Goal: Task Accomplishment & Management: Use online tool/utility

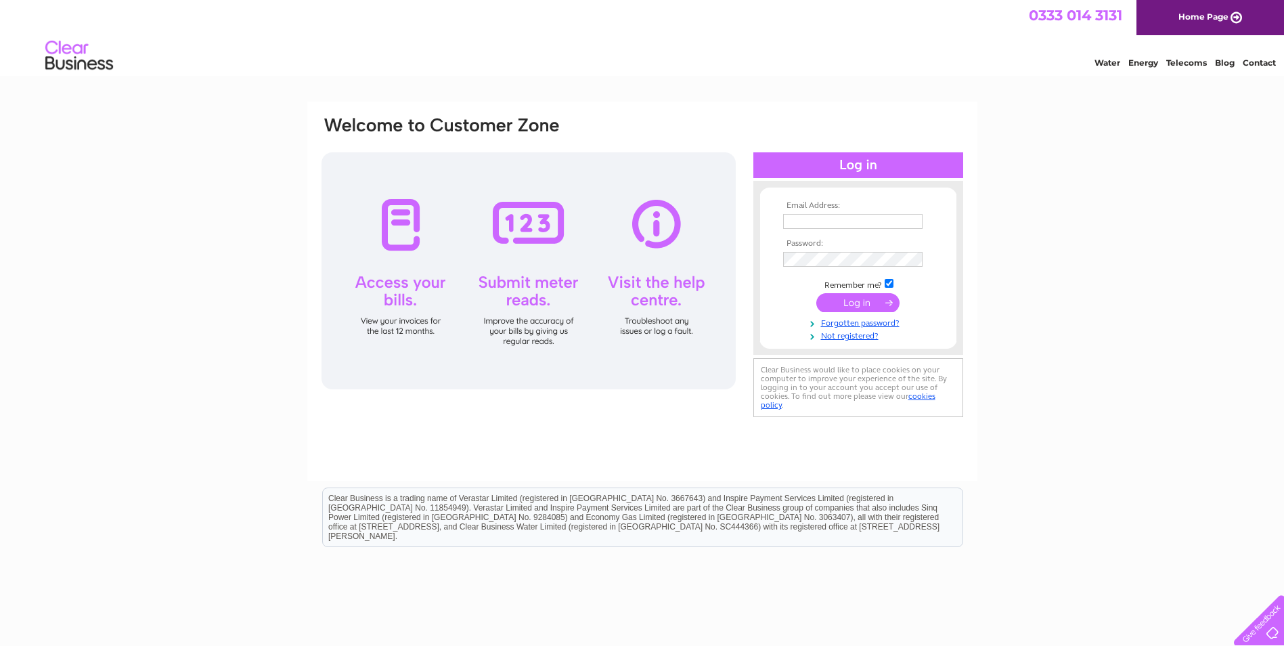
type input "[PERSON_NAME][EMAIL_ADDRESS][DOMAIN_NAME]"
click at [881, 297] on input "submit" at bounding box center [857, 302] width 83 height 19
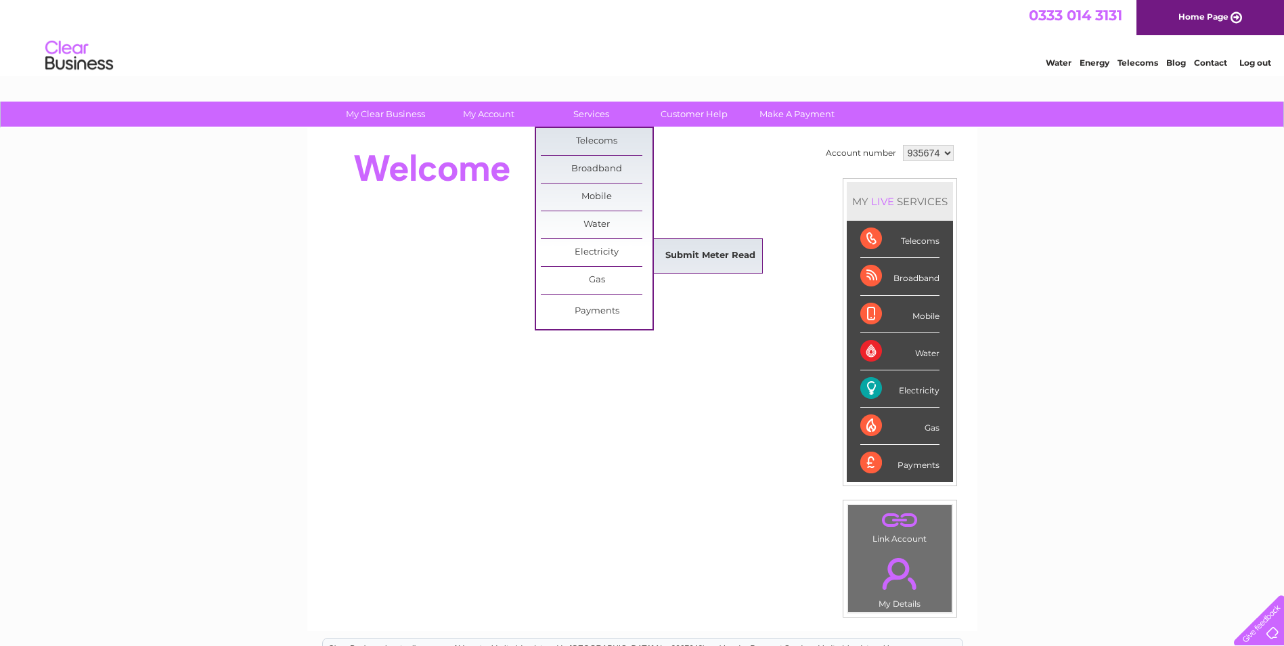
click at [674, 251] on link "Submit Meter Read" at bounding box center [711, 255] width 112 height 27
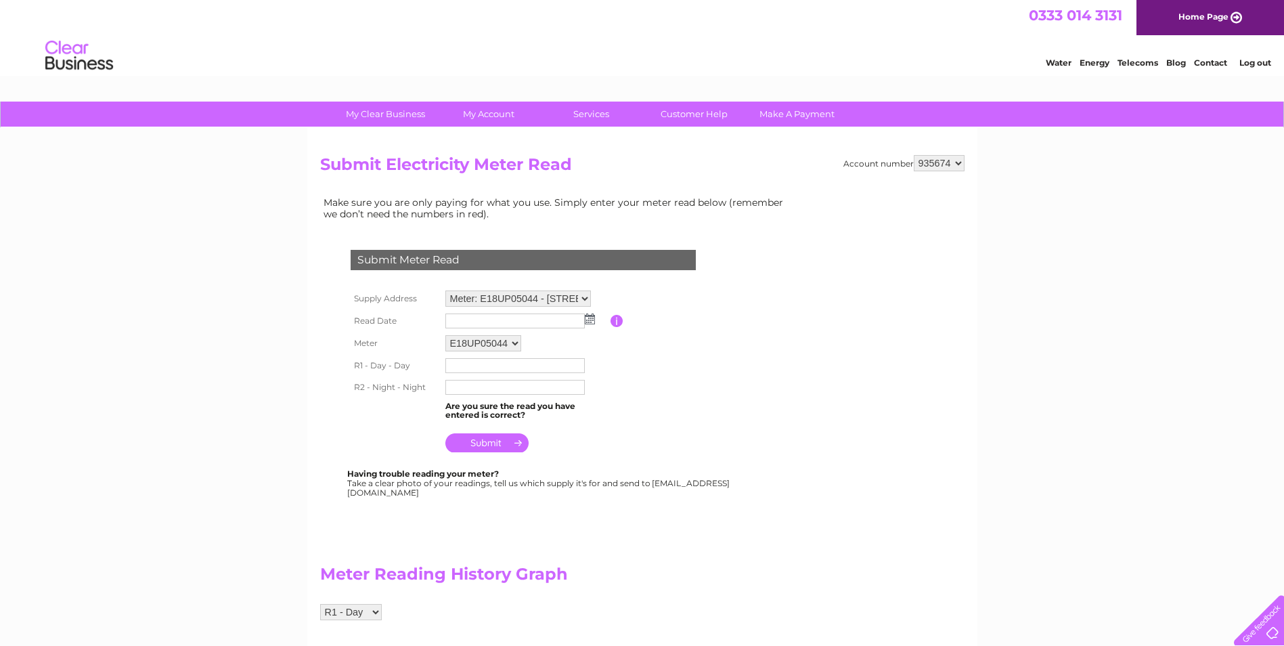
click at [590, 321] on img at bounding box center [590, 318] width 10 height 11
click at [519, 435] on link "27" at bounding box center [523, 438] width 22 height 14
type input "2025/08/27"
click at [479, 363] on input "text" at bounding box center [514, 365] width 139 height 15
type input "31594"
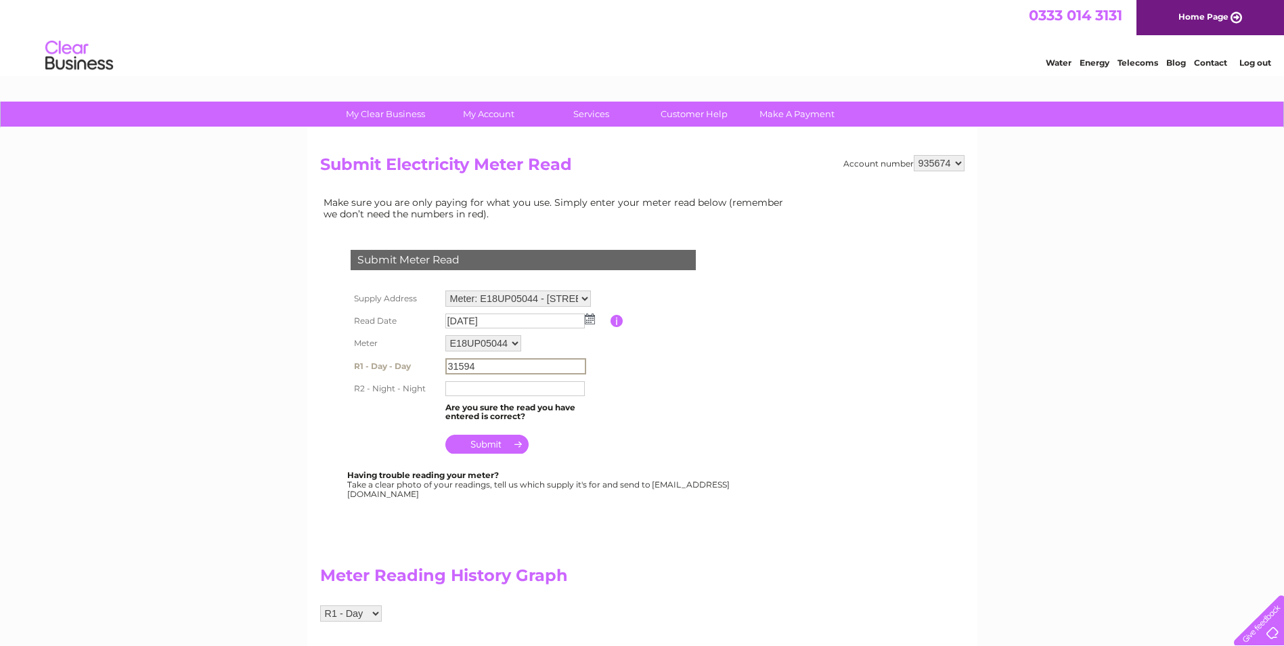
click at [505, 389] on input "text" at bounding box center [514, 388] width 139 height 15
click at [496, 359] on input "31594" at bounding box center [514, 365] width 139 height 15
drag, startPoint x: 481, startPoint y: 359, endPoint x: 412, endPoint y: 362, distance: 69.8
click at [412, 362] on tr "R1 - Day - Day 31594" at bounding box center [539, 366] width 385 height 23
click at [651, 433] on table "Supply Address Meter: E18UP05044 - 51A, Station Road, Birmingham, B37 7AB Read …" at bounding box center [539, 372] width 385 height 171
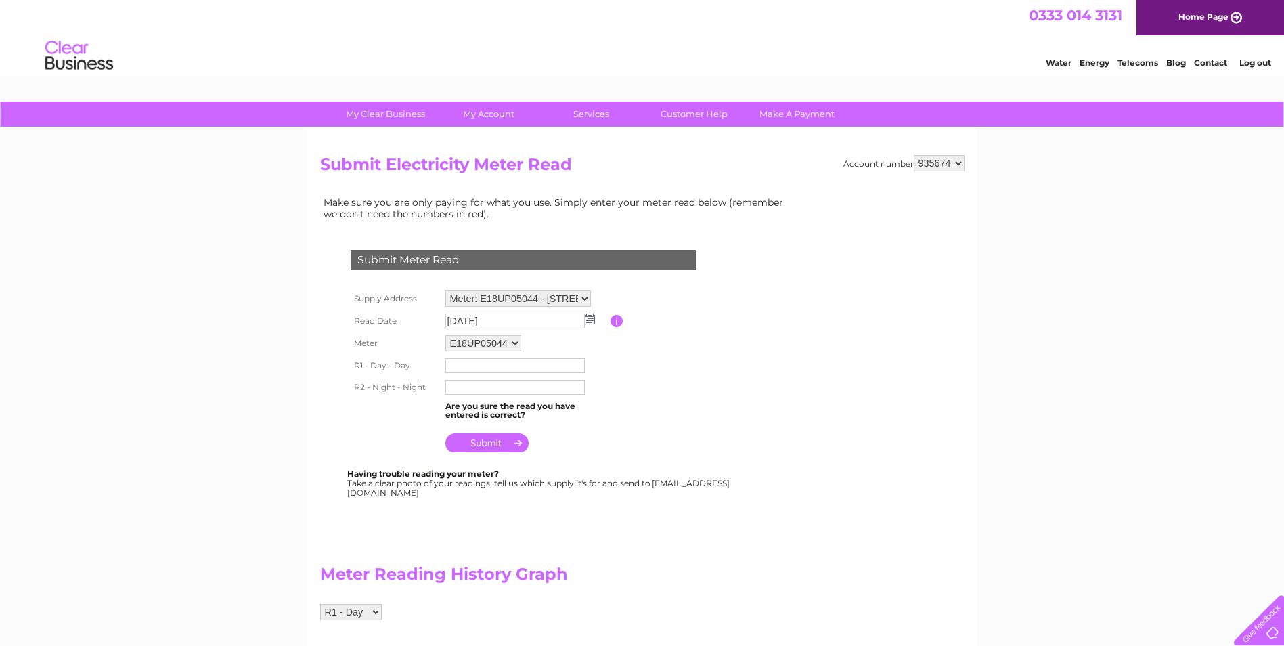
click at [508, 360] on input "text" at bounding box center [514, 365] width 139 height 15
type input "31594"
click at [513, 393] on input "text" at bounding box center [514, 388] width 139 height 15
type input "3632"
click at [479, 439] on input "submit" at bounding box center [486, 442] width 83 height 19
